Goal: Navigation & Orientation: Find specific page/section

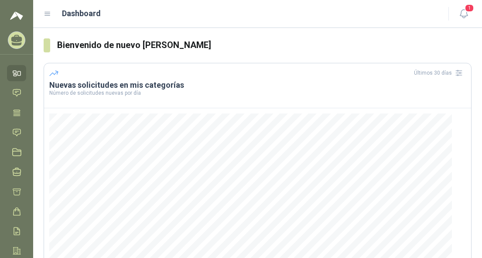
scroll to position [135, 0]
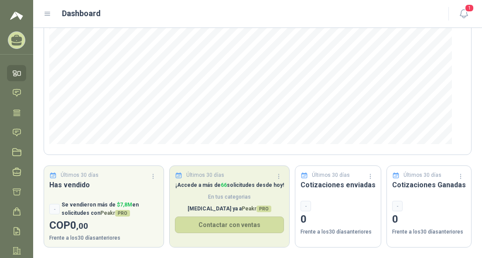
click at [256, 201] on div "¡Accede a más de 66 solicitudes desde [DATE]! En tus categorias [MEDICAL_DATA] …" at bounding box center [229, 214] width 119 height 66
click at [236, 184] on p "¡Accede a más de 66 solicitudes desde [DATE]!" at bounding box center [229, 185] width 109 height 8
click at [224, 225] on button "Contactar con ventas" at bounding box center [229, 224] width 109 height 17
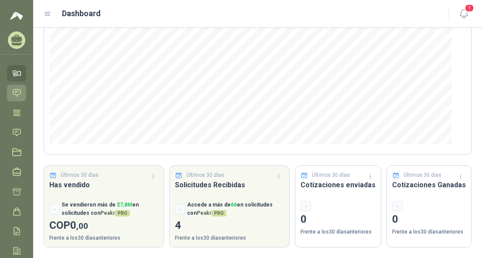
click at [14, 93] on icon at bounding box center [16, 92] width 9 height 9
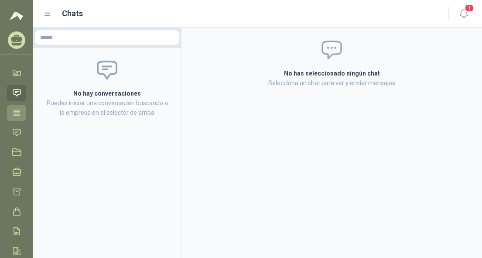
click at [15, 112] on icon at bounding box center [16, 112] width 9 height 9
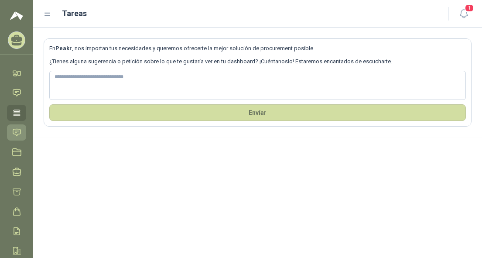
click at [17, 132] on icon at bounding box center [16, 132] width 7 height 7
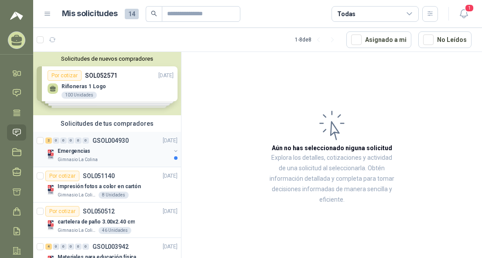
scroll to position [44, 0]
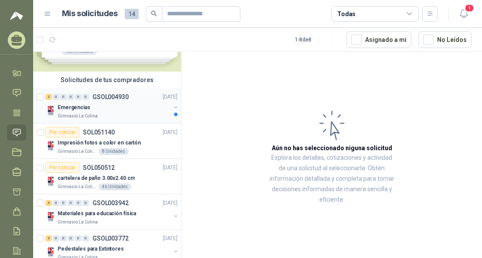
click at [98, 107] on div "Emergencias" at bounding box center [114, 107] width 113 height 10
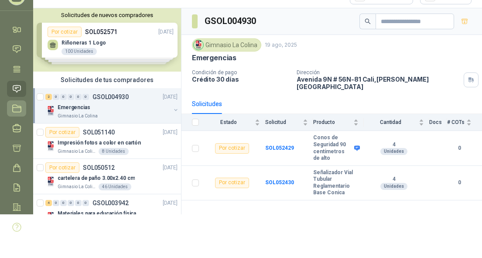
click at [16, 112] on icon at bounding box center [17, 108] width 8 height 7
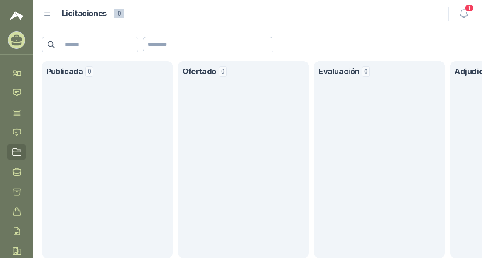
scroll to position [45, 0]
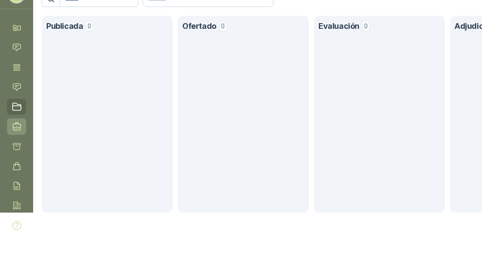
click at [14, 124] on icon at bounding box center [17, 126] width 8 height 8
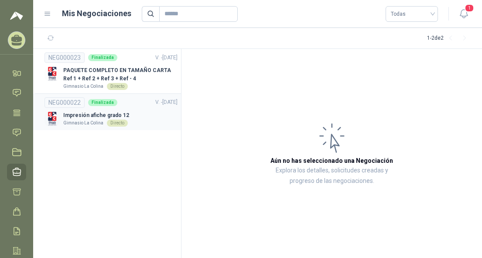
click at [71, 118] on p "Impresión afiche grado 12" at bounding box center [96, 115] width 66 height 8
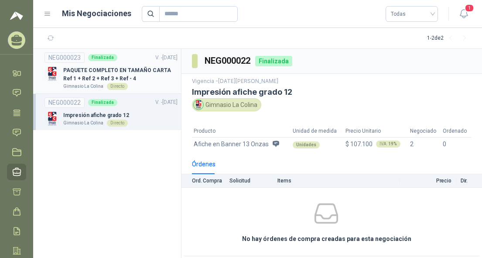
click at [89, 74] on p "PAQUETE COMPLETO EN TAMAÑO CARTA Ref 1 + Ref 2 + Ref 3 + Ref - 4" at bounding box center [120, 74] width 114 height 17
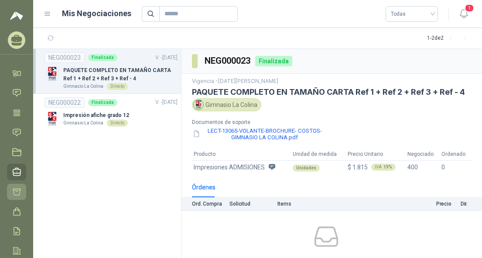
click at [21, 192] on link "Cotizar" at bounding box center [16, 191] width 19 height 16
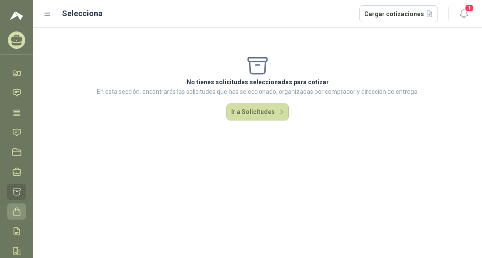
click at [16, 210] on icon at bounding box center [17, 210] width 7 height 7
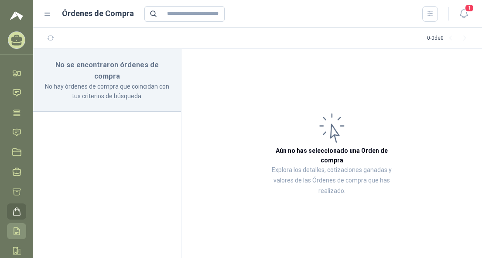
click at [17, 231] on icon at bounding box center [16, 230] width 9 height 9
